Goal: Check status: Check status

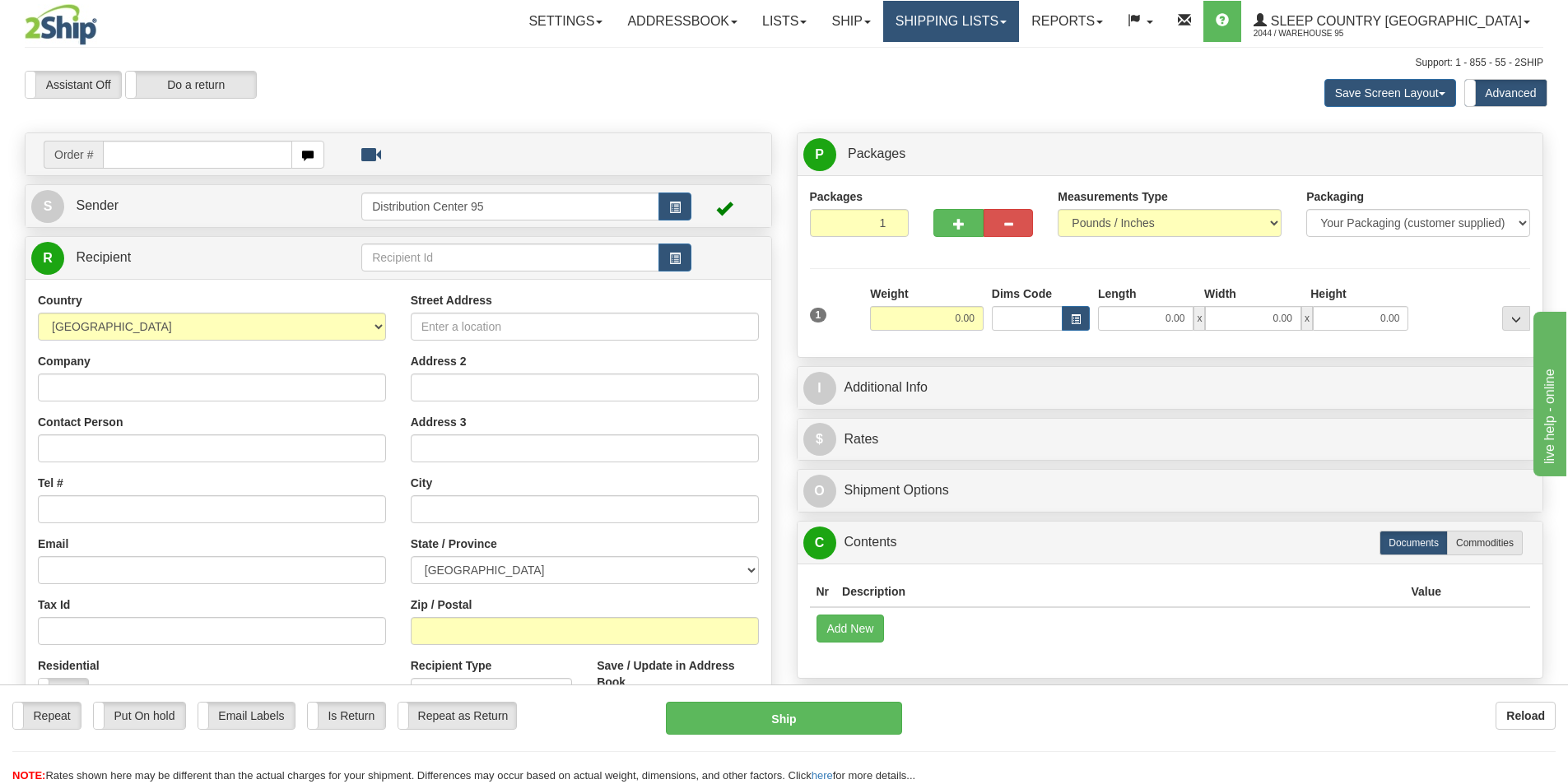
click at [752, 12] on link "Shipping lists" at bounding box center [952, 21] width 136 height 42
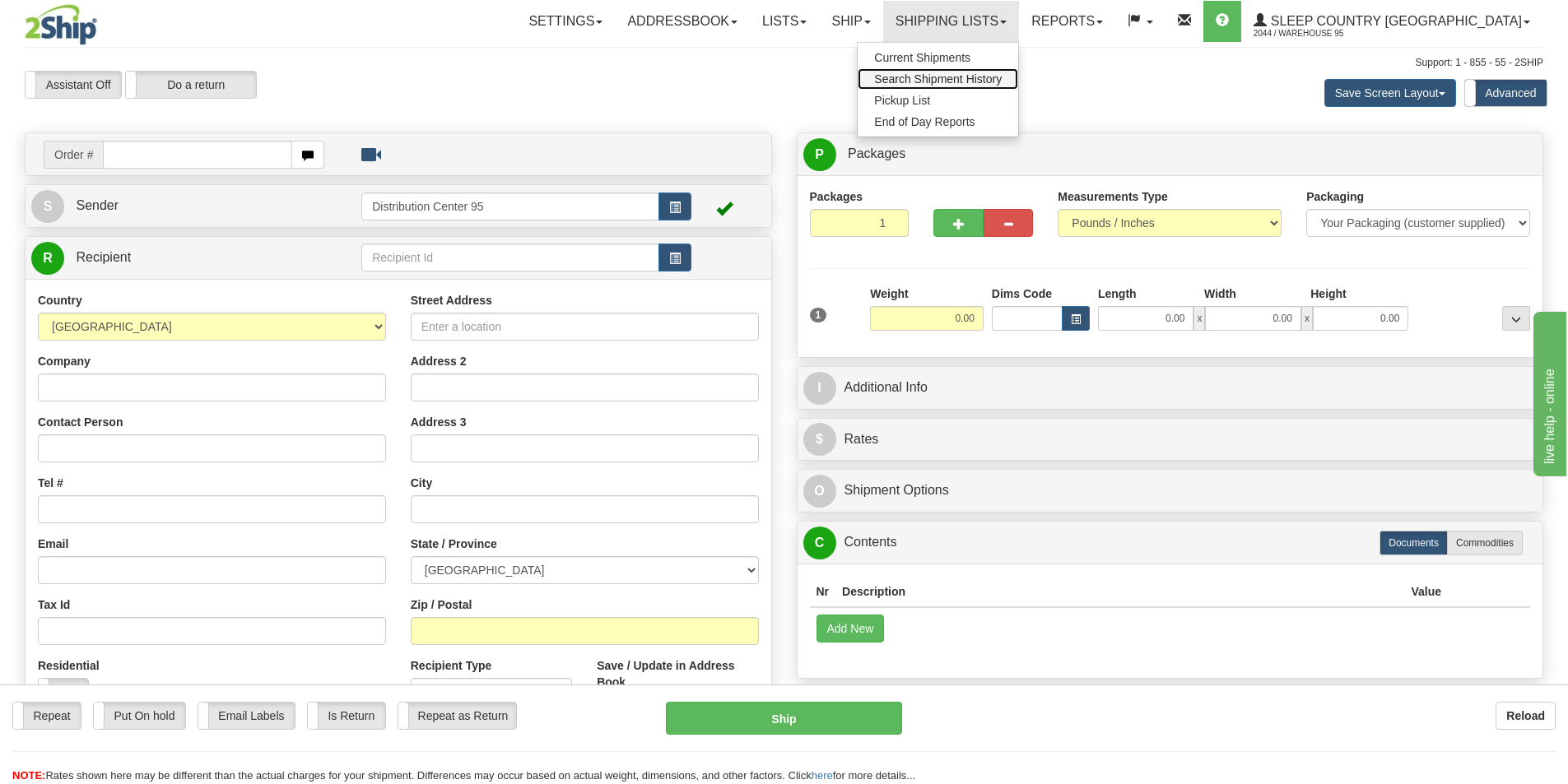
click at [752, 77] on span "Search Shipment History" at bounding box center [937, 79] width 127 height 13
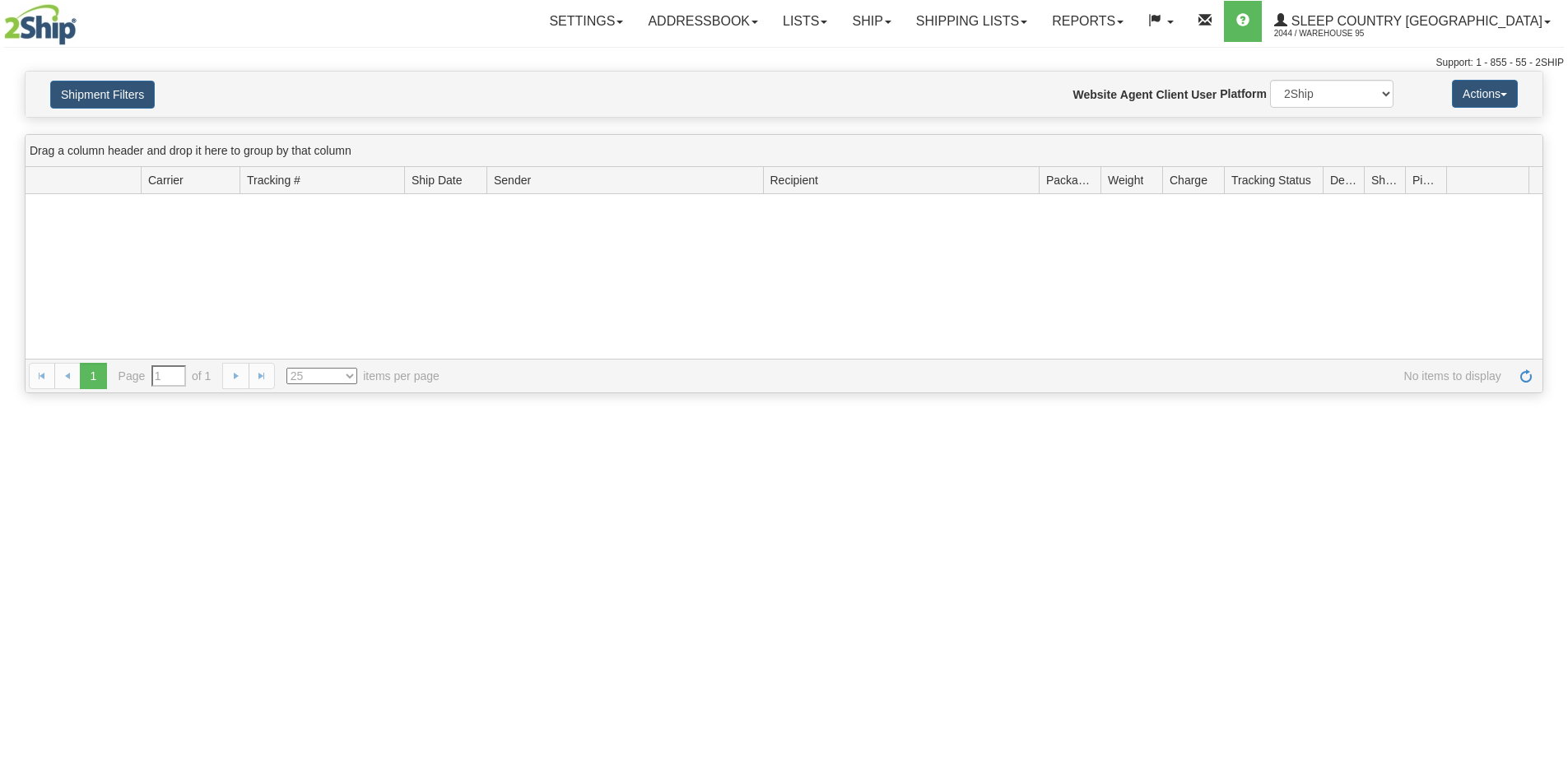
type input "From [DATE] To [DATE]"
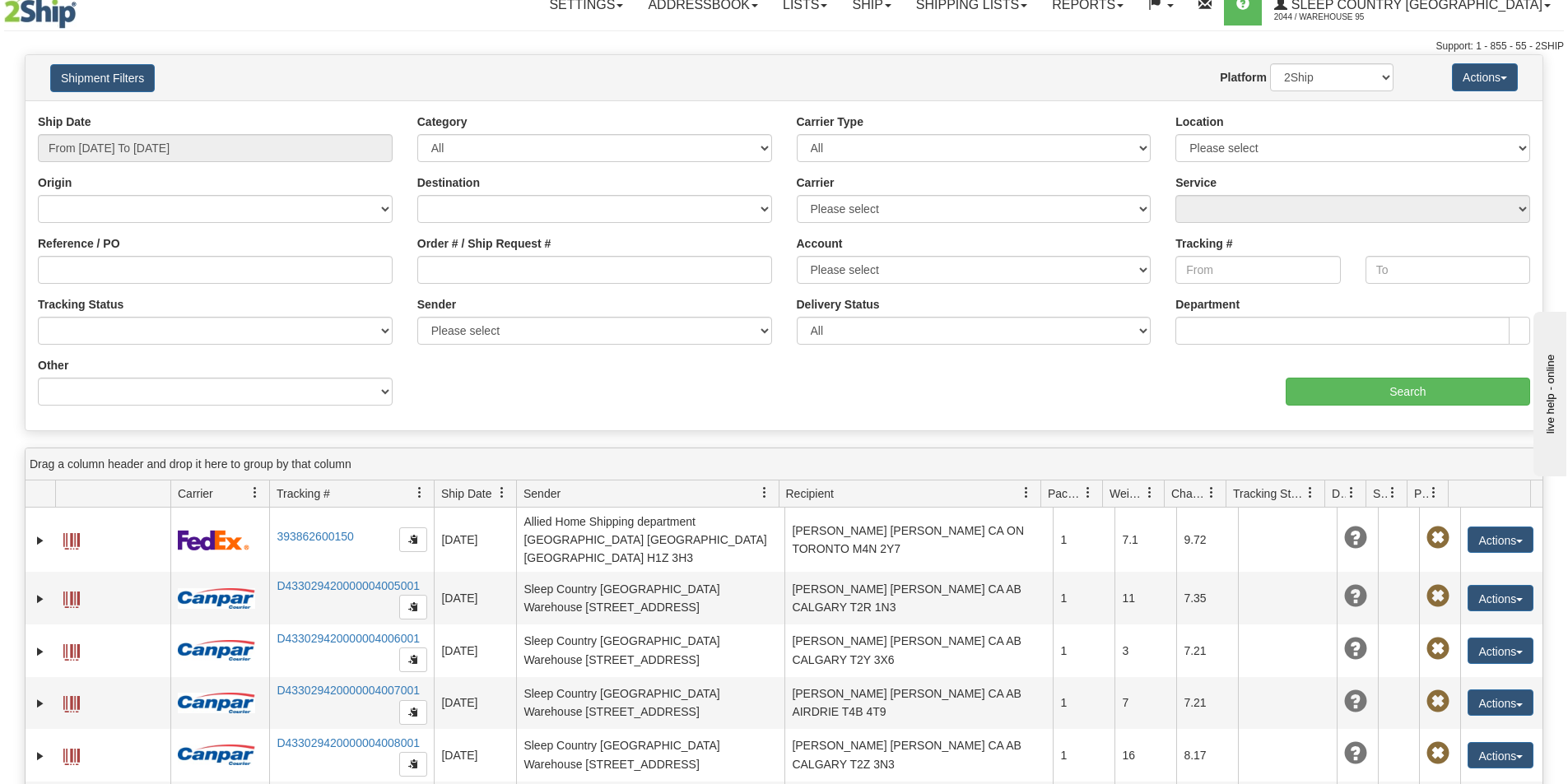
scroll to position [411, 0]
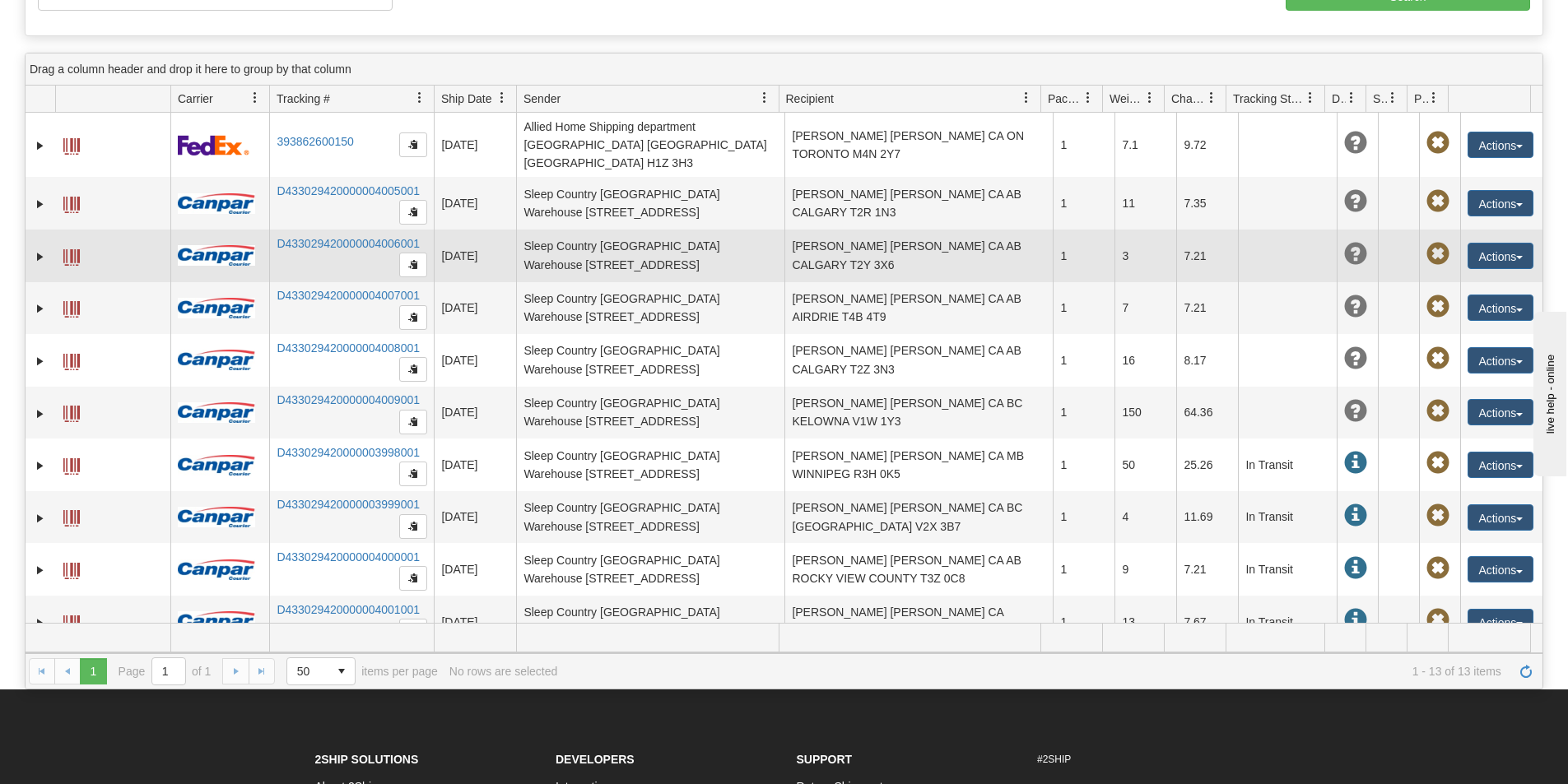
click at [77, 249] on span at bounding box center [72, 257] width 17 height 17
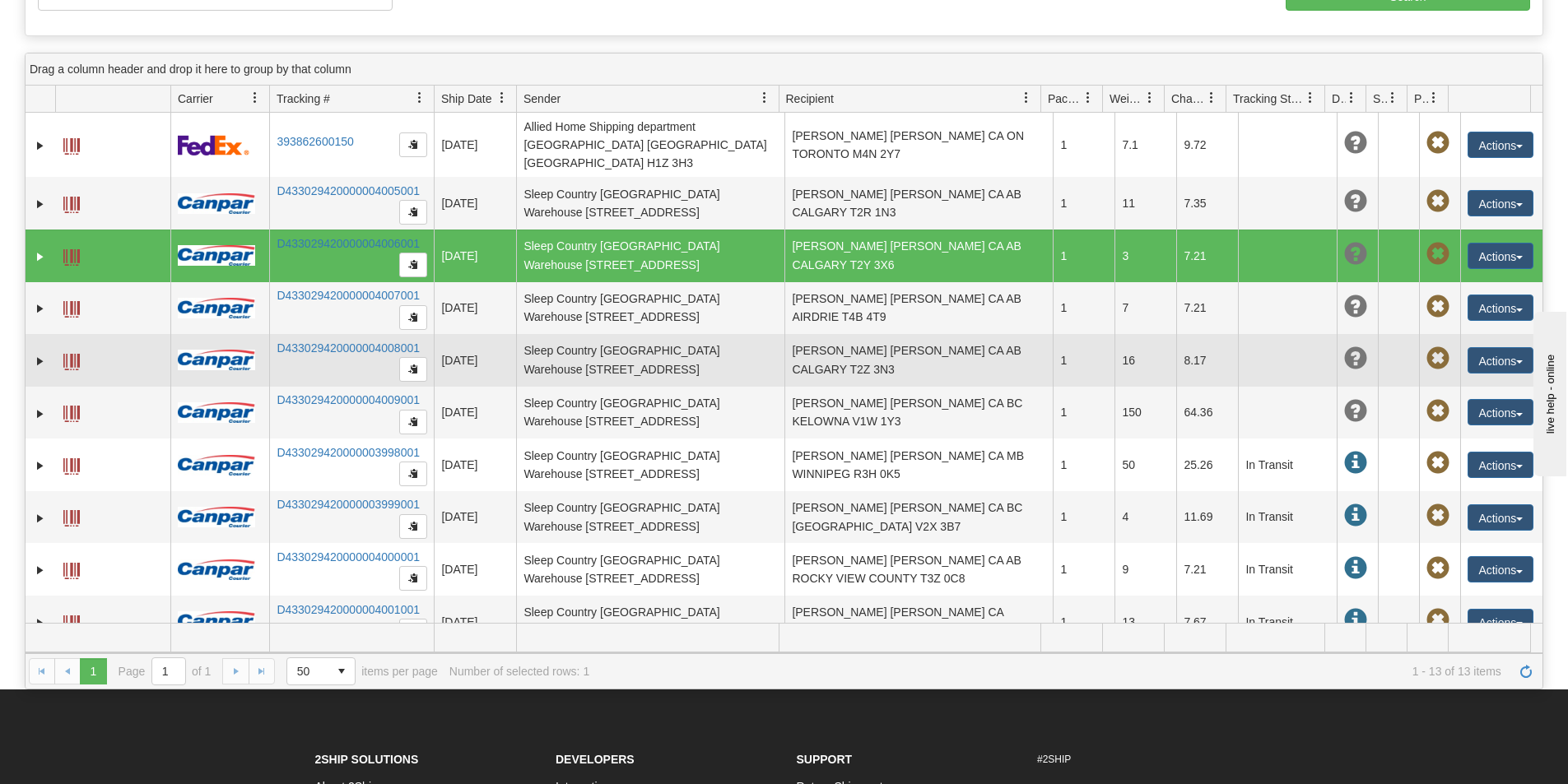
click at [71, 354] on span at bounding box center [72, 362] width 17 height 17
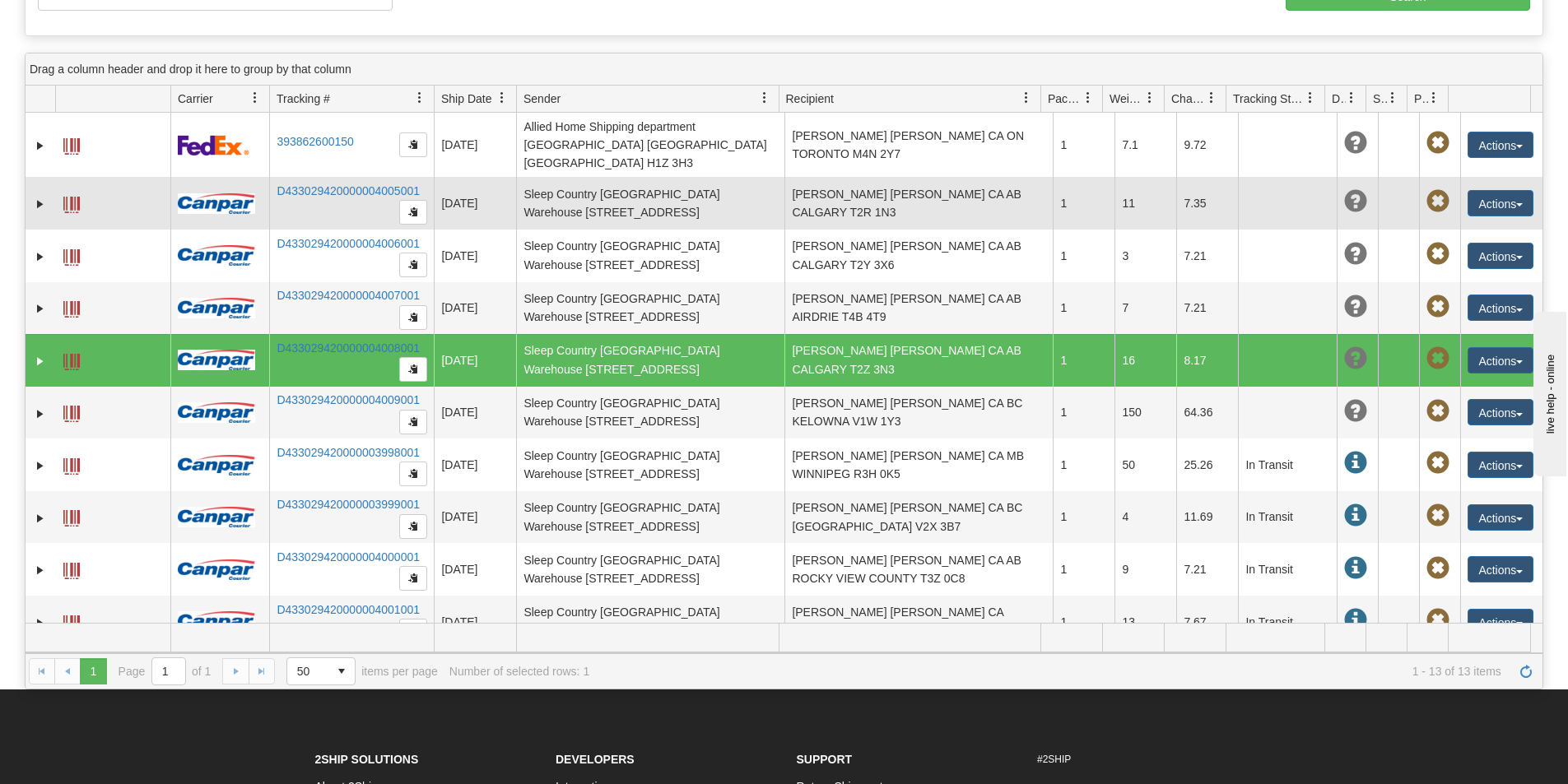
click at [68, 196] on span at bounding box center [72, 204] width 17 height 17
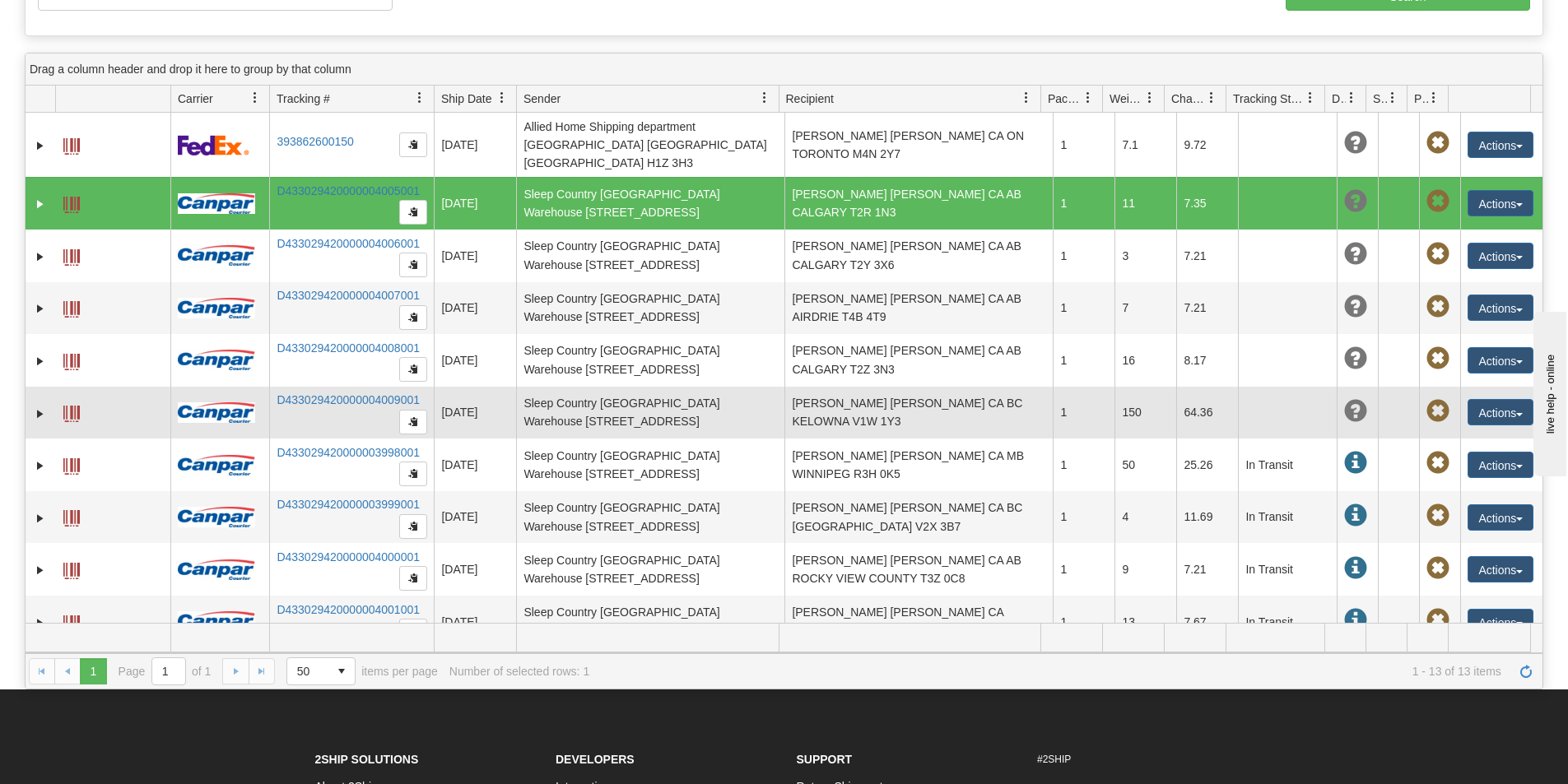
click at [73, 406] on span at bounding box center [72, 414] width 17 height 17
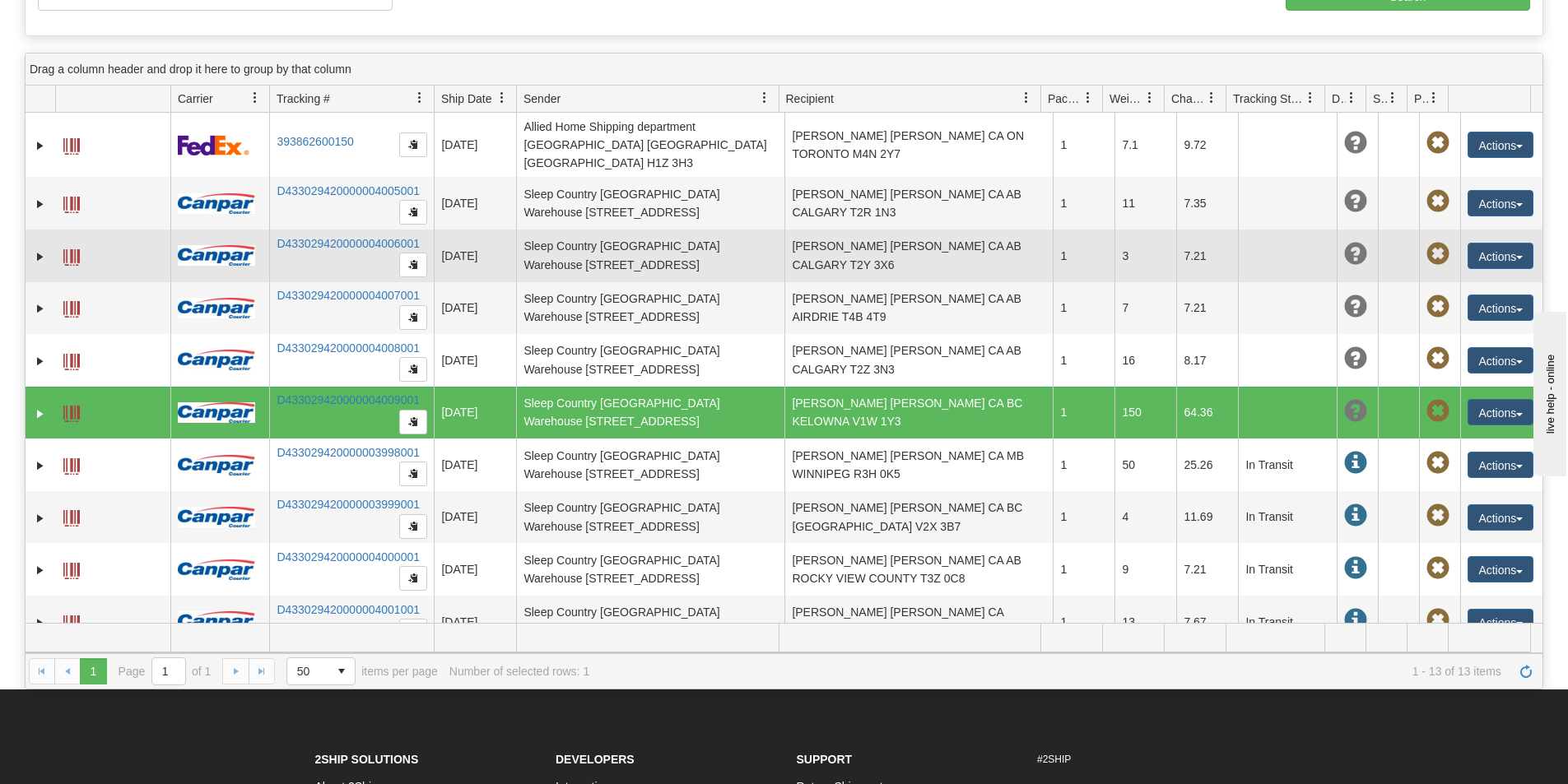
scroll to position [0, 0]
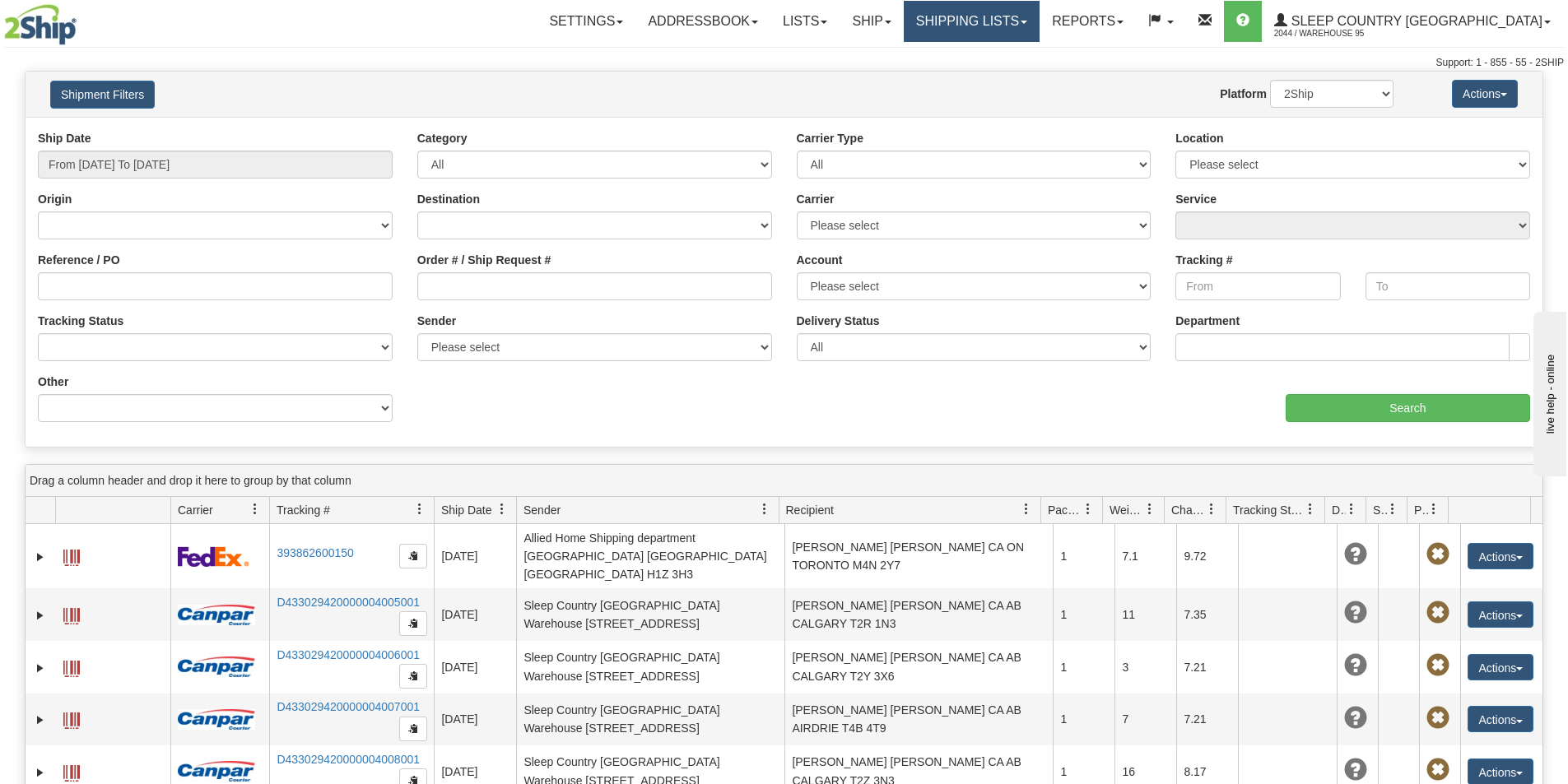
click at [1039, 5] on link "Shipping lists" at bounding box center [972, 21] width 136 height 42
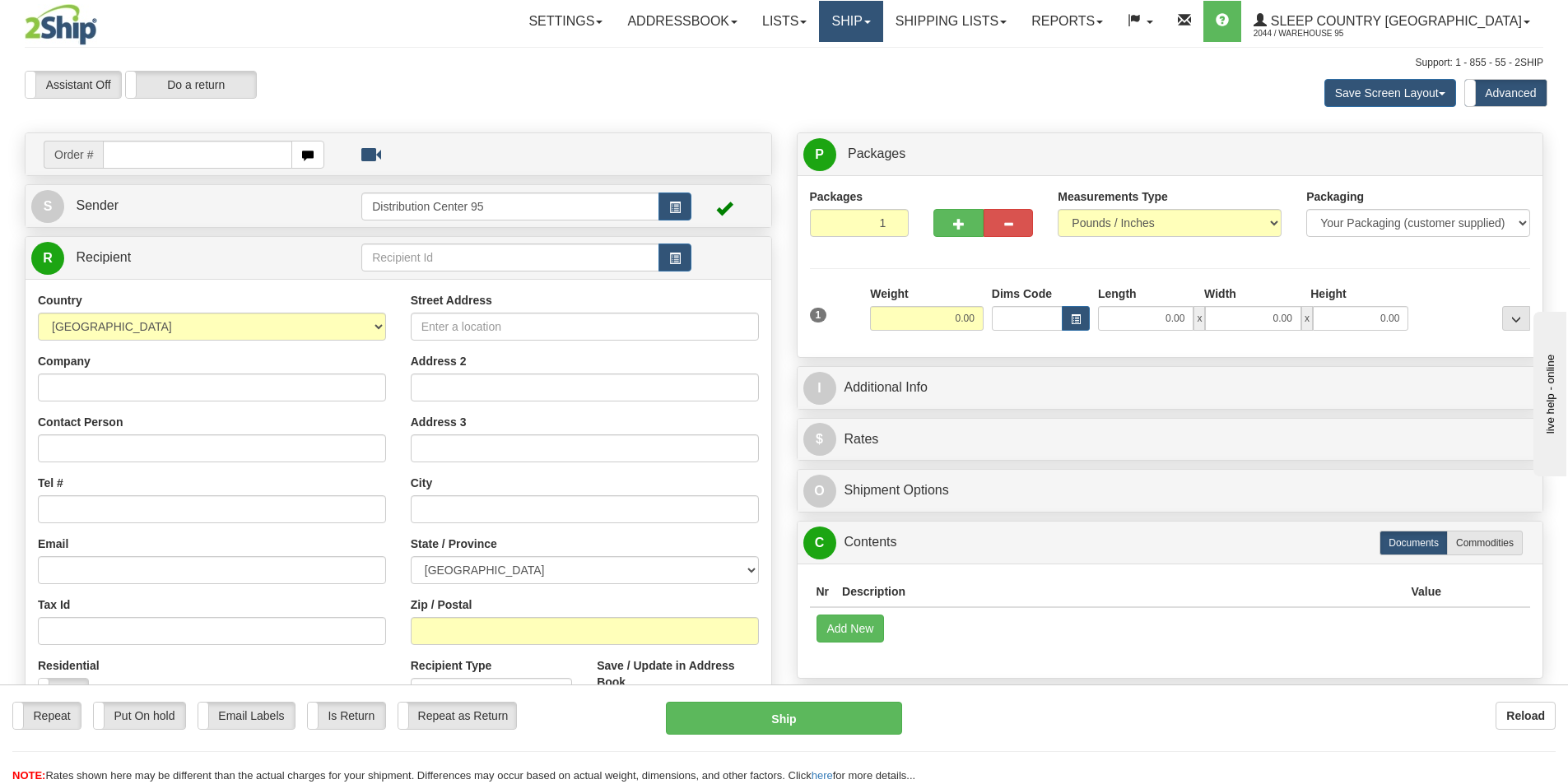
click at [883, 28] on link "Ship" at bounding box center [851, 21] width 64 height 42
click at [883, 57] on link "Ship Screen" at bounding box center [807, 57] width 149 height 21
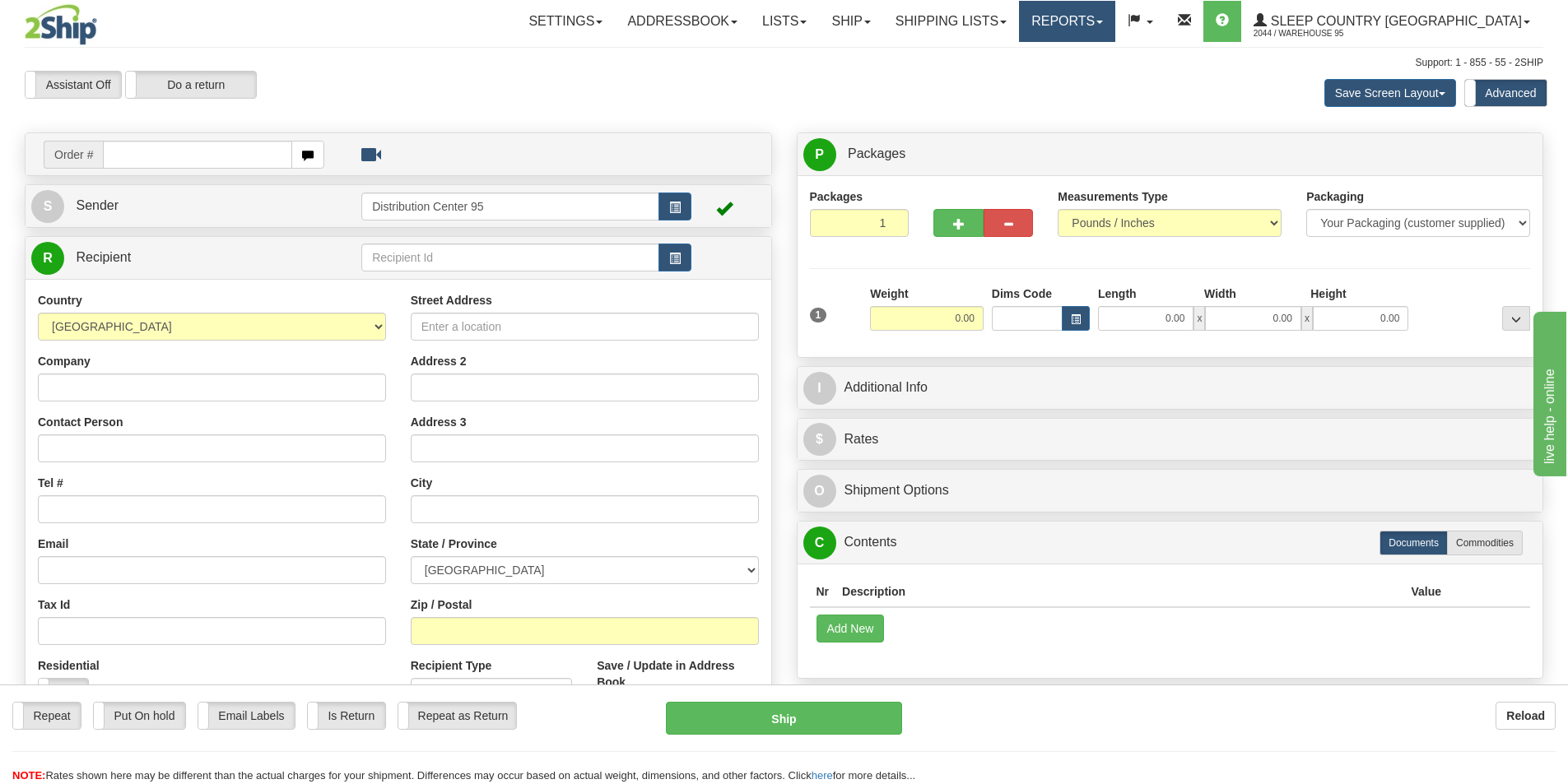
click at [1115, 21] on link "Reports" at bounding box center [1067, 21] width 96 height 42
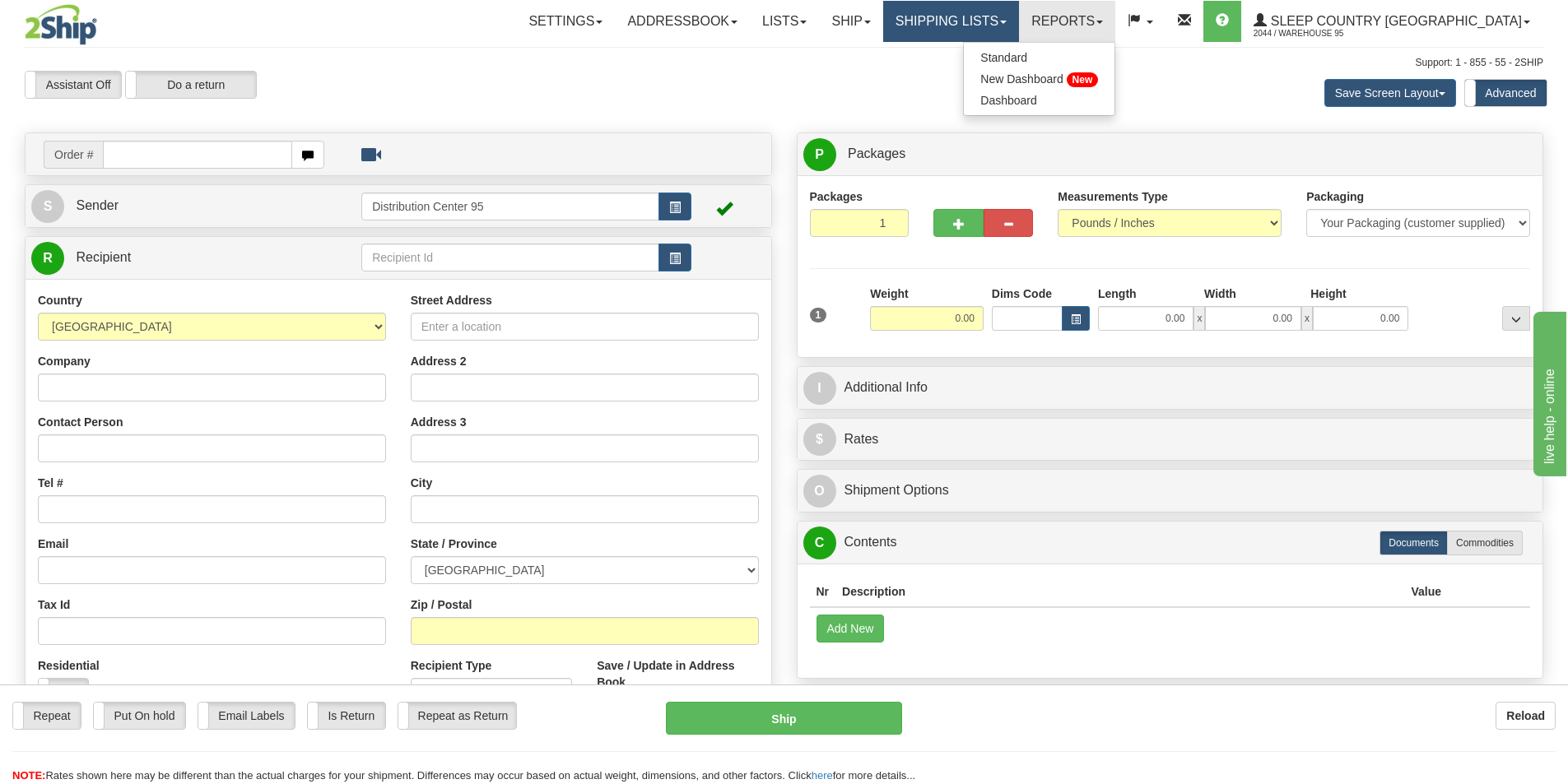
click at [1018, 16] on link "Shipping lists" at bounding box center [952, 21] width 136 height 42
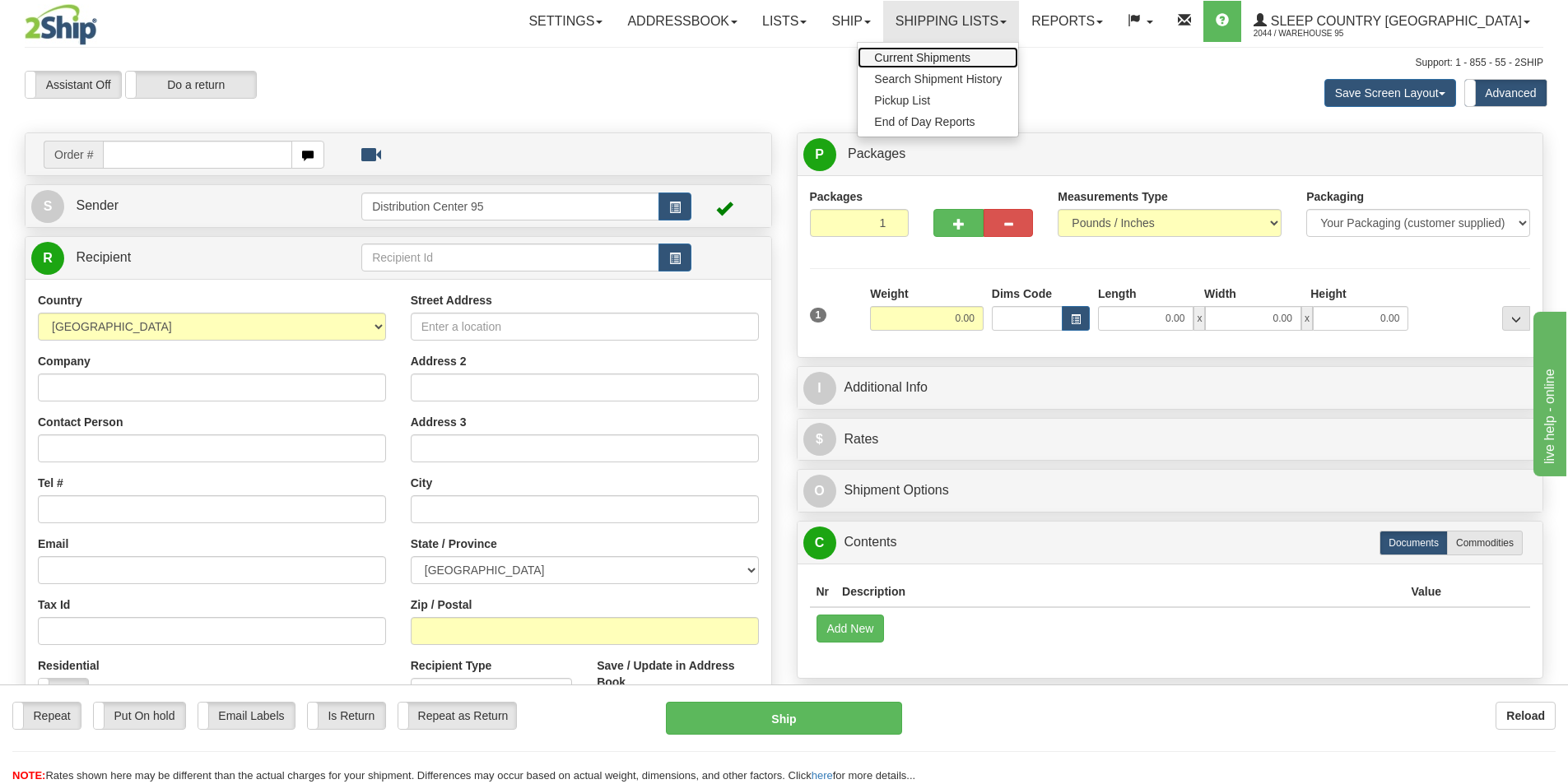
click at [970, 53] on span "Current Shipments" at bounding box center [922, 57] width 96 height 13
